Goal: Information Seeking & Learning: Find specific fact

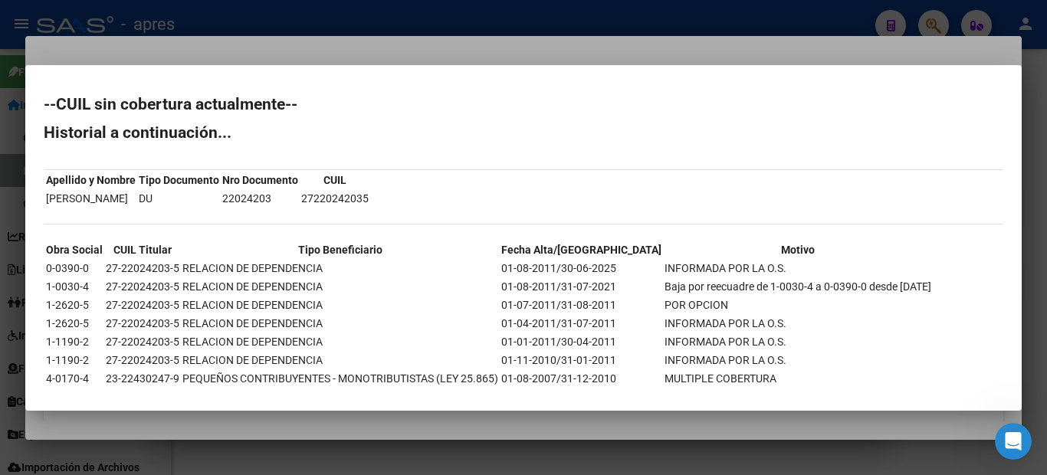
scroll to position [46, 0]
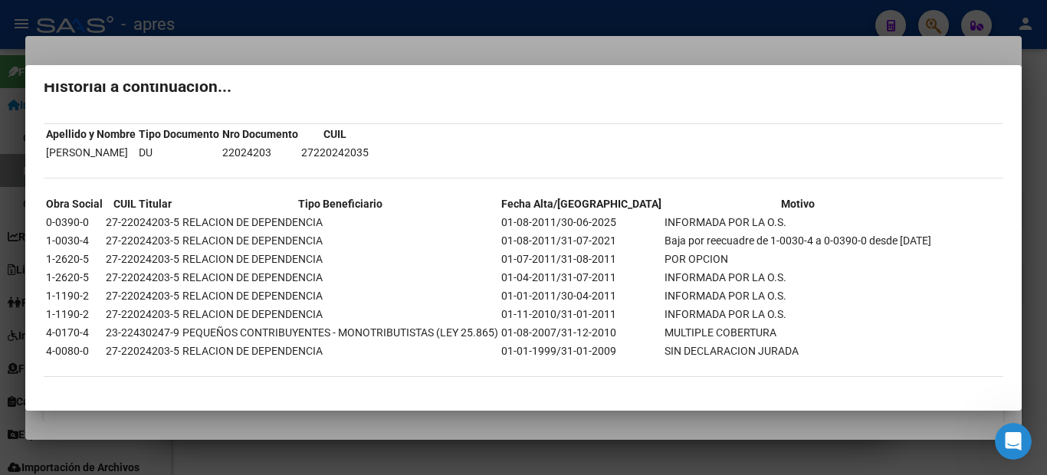
click at [0, 37] on div at bounding box center [523, 237] width 1047 height 475
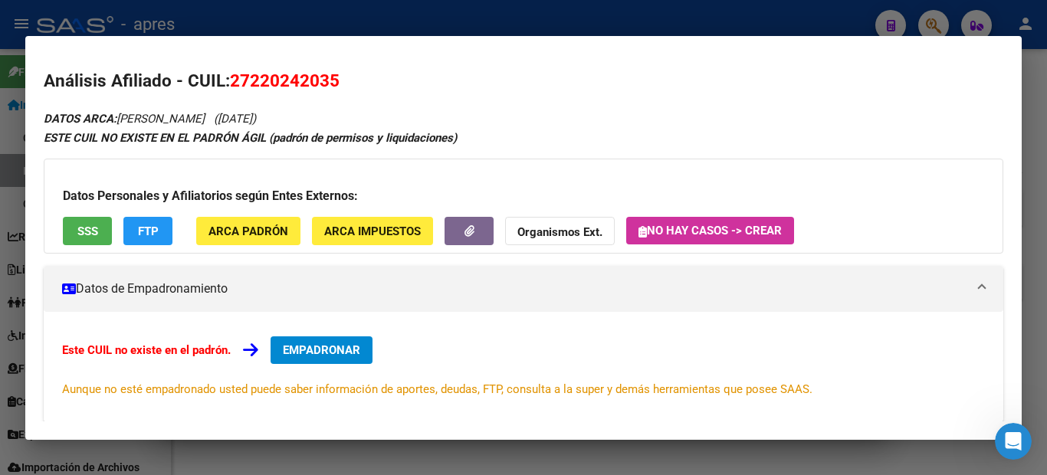
click at [60, 180] on div "Datos Personales y Afiliatorios según Entes Externos: SSS FTP ARCA Padrón ARCA …" at bounding box center [524, 206] width 960 height 95
click at [0, 197] on div at bounding box center [523, 237] width 1047 height 475
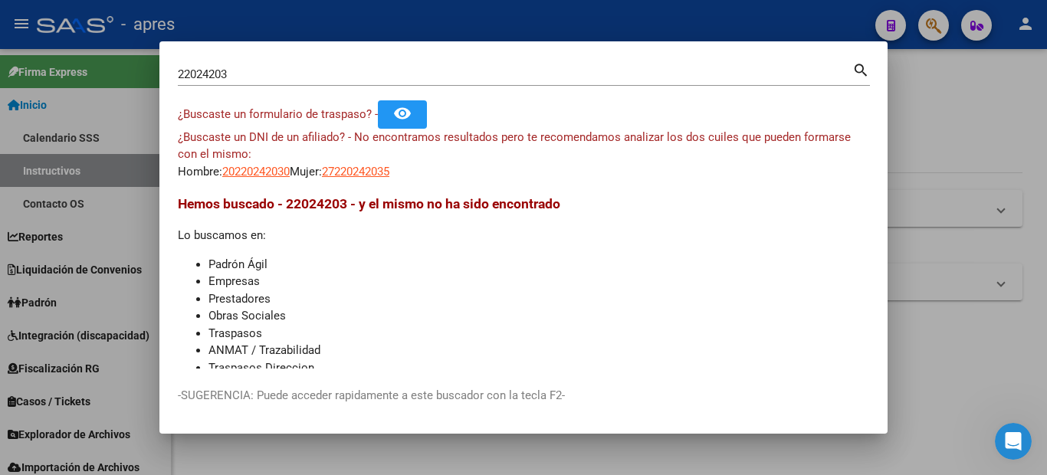
click at [241, 72] on input "22024203" at bounding box center [515, 74] width 675 height 14
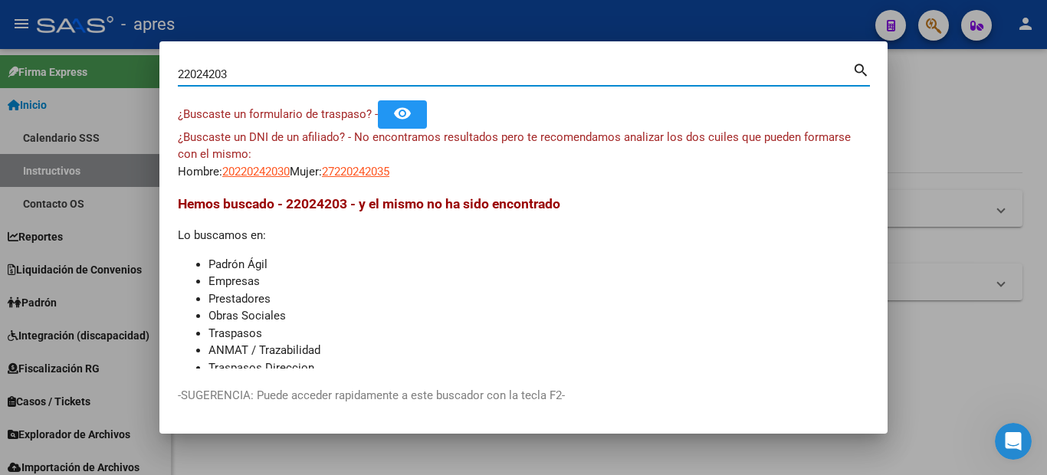
drag, startPoint x: 230, startPoint y: 73, endPoint x: 153, endPoint y: 67, distance: 76.9
click at [159, 71] on mat-dialog-content "22024203 Buscar (apellido, dni, cuil, nro traspaso, cuit, obra social) search ¿…" at bounding box center [523, 214] width 728 height 309
paste input "3100062"
type input "23100062"
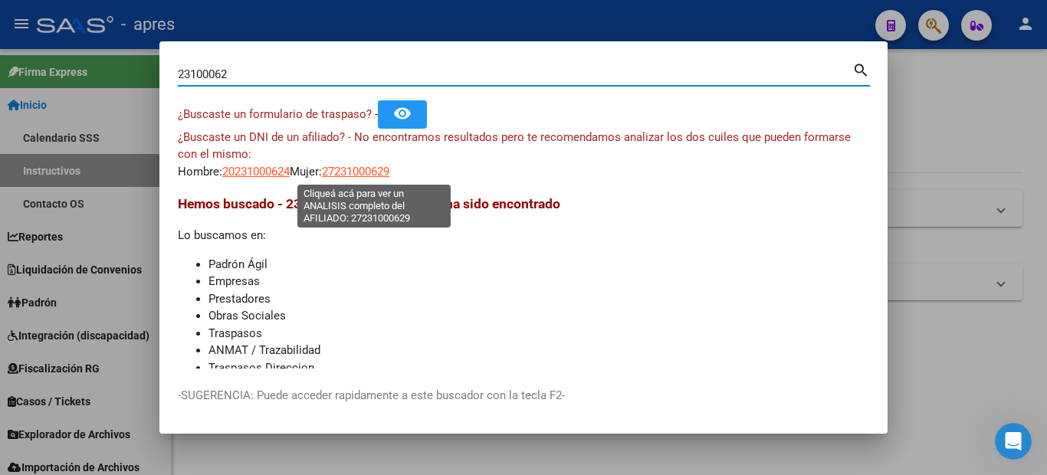
click at [353, 173] on span "27231000629" at bounding box center [355, 172] width 67 height 14
type textarea "27231000629"
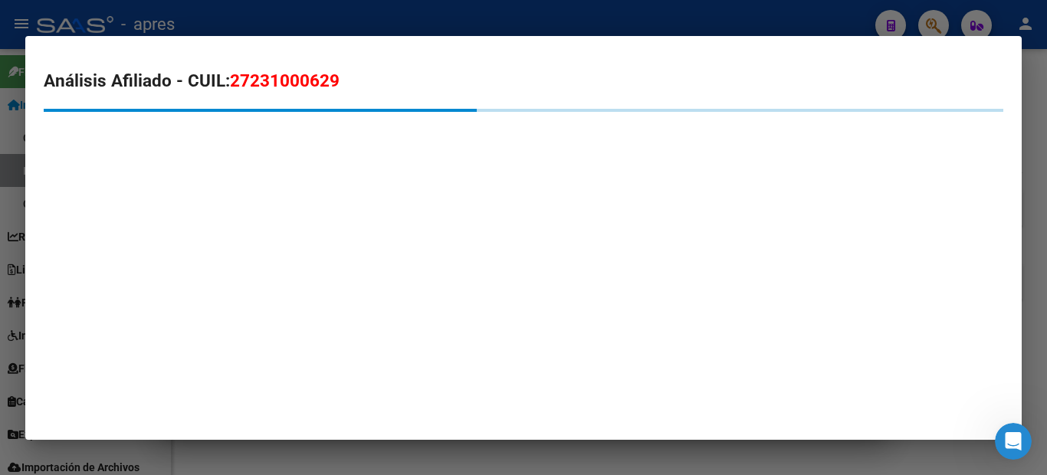
drag, startPoint x: 350, startPoint y: 83, endPoint x: 235, endPoint y: 77, distance: 115.1
click at [235, 77] on h2 "Análisis Afiliado - CUIL: 27231000629" at bounding box center [524, 81] width 960 height 26
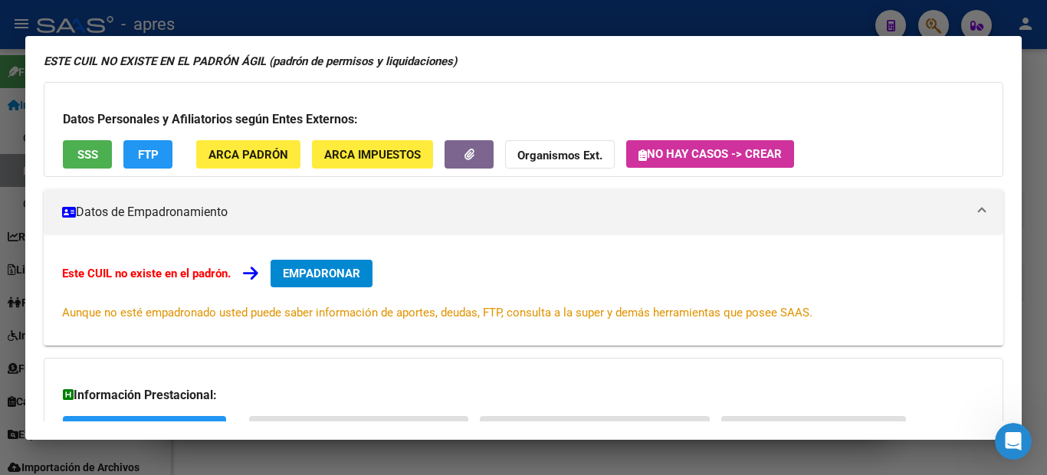
scroll to position [0, 0]
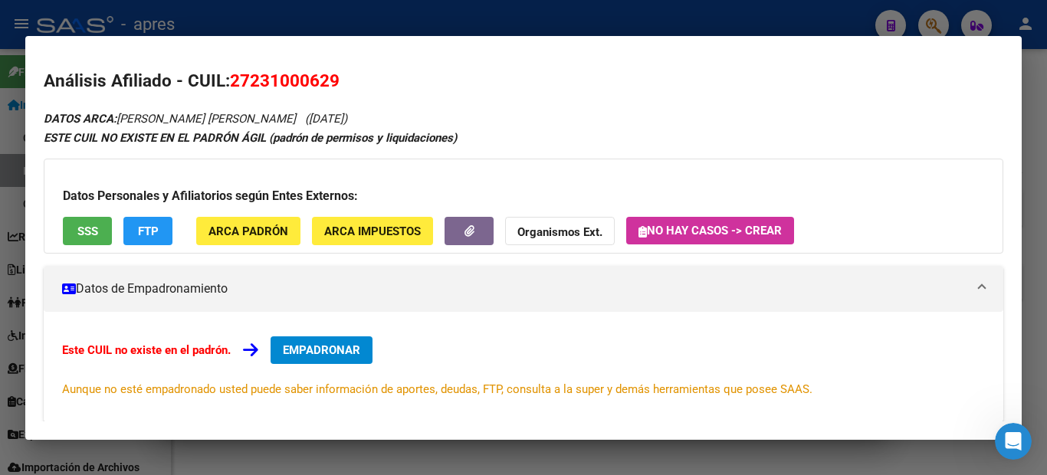
click at [1, 267] on div at bounding box center [523, 237] width 1047 height 475
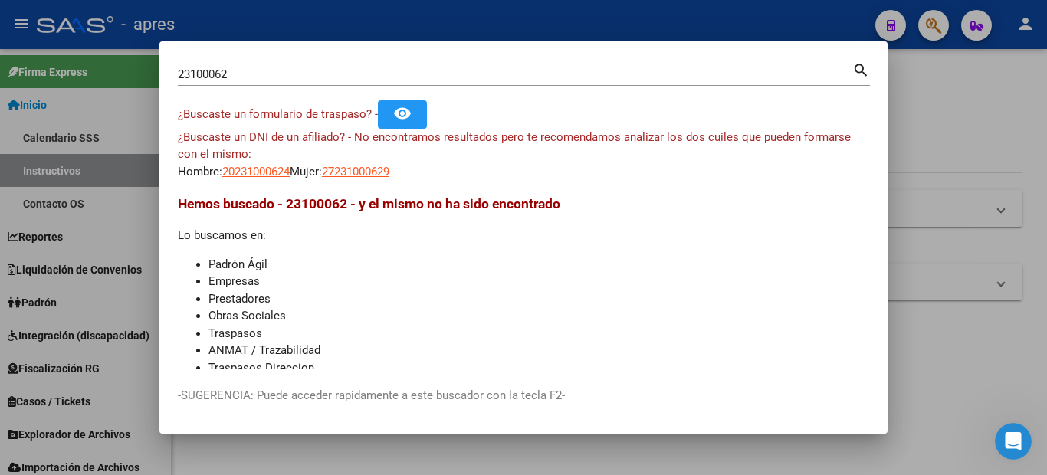
drag, startPoint x: 253, startPoint y: 76, endPoint x: 177, endPoint y: 61, distance: 77.4
click at [195, 68] on input "23100062" at bounding box center [515, 74] width 675 height 14
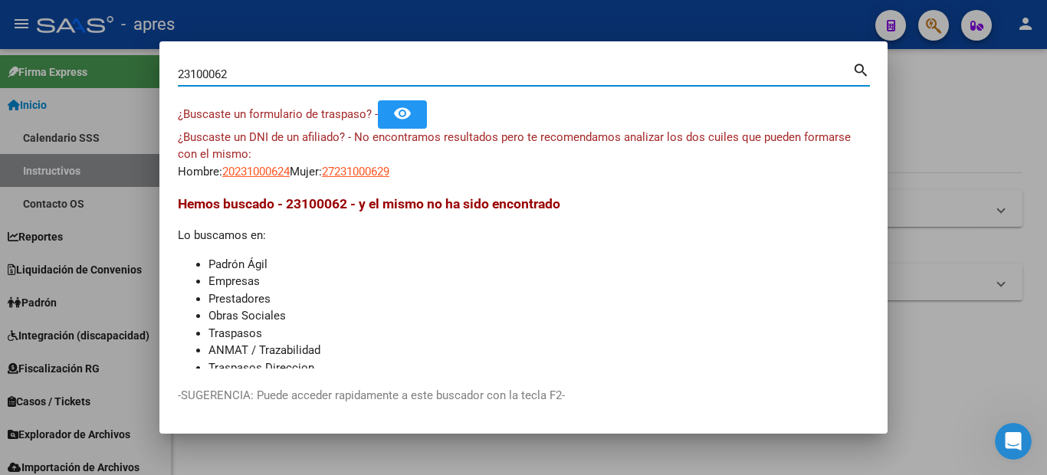
paste input "25239331"
drag, startPoint x: 268, startPoint y: 71, endPoint x: 138, endPoint y: 77, distance: 130.5
click at [140, 79] on div "23125239331 Buscar (apellido, dni, cuil, nro traspaso, cuit, obra social) searc…" at bounding box center [523, 237] width 1047 height 475
paste input
type input "25239331"
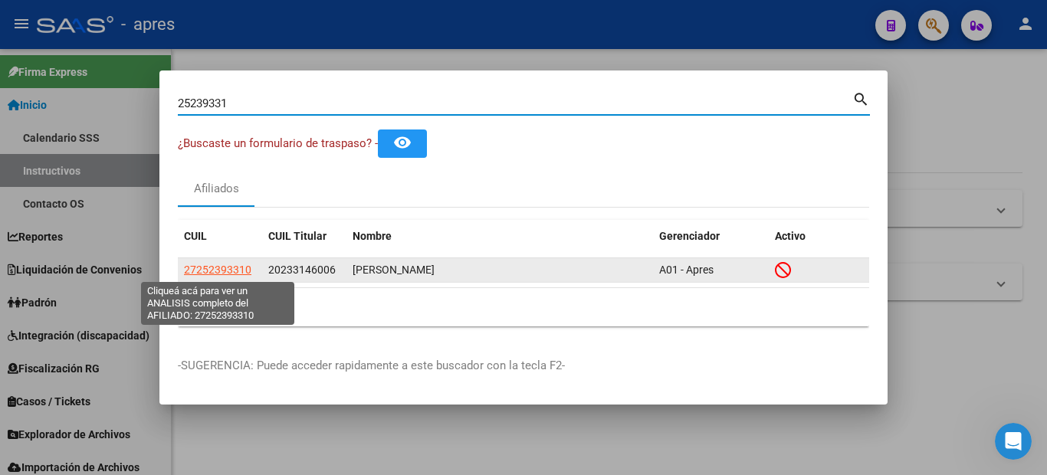
click at [212, 264] on span "27252393310" at bounding box center [217, 270] width 67 height 12
type textarea "27252393310"
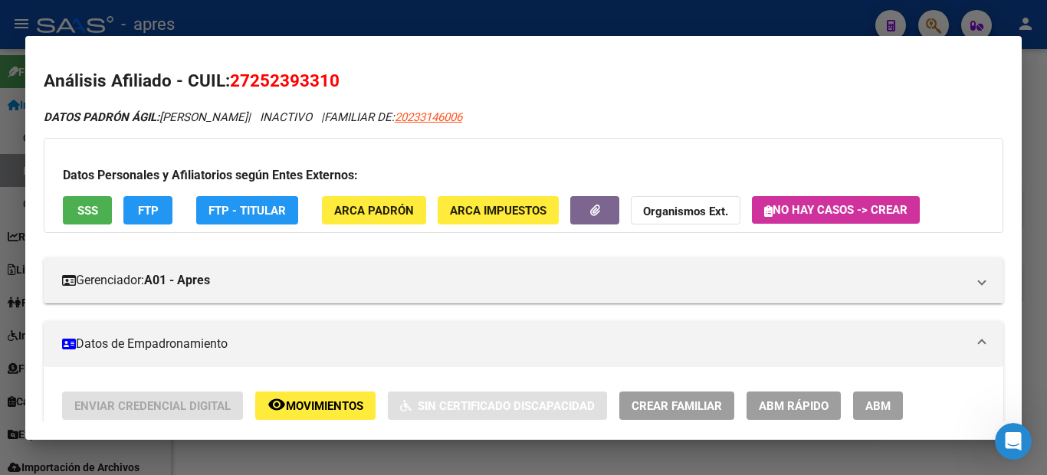
drag, startPoint x: 363, startPoint y: 77, endPoint x: 237, endPoint y: 66, distance: 126.2
click at [237, 66] on mat-dialog-content "Análisis Afiliado - CUIL: 27252393310 DATOS PADRÓN ÁGIL: [PERSON_NAME] | INACTI…" at bounding box center [523, 237] width 997 height 367
copy span "27252393310"
